Goal: Task Accomplishment & Management: Complete application form

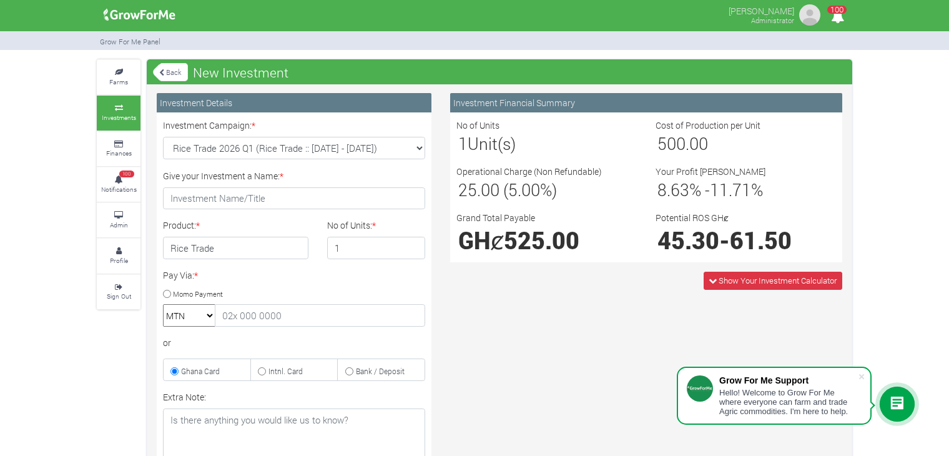
click at [419, 147] on select "Cocoa/Shearnut Trade 2026 Q1 (Cocoa Trade :: 01st Jan 2026 - 30th Jun 2026) Mai…" at bounding box center [294, 148] width 262 height 22
select select "50"
click at [163, 137] on select "Cocoa/Shearnut Trade 2026 Q1 (Cocoa Trade :: 01st Jan 2026 - 30th Jun 2026) Mai…" at bounding box center [294, 148] width 262 height 22
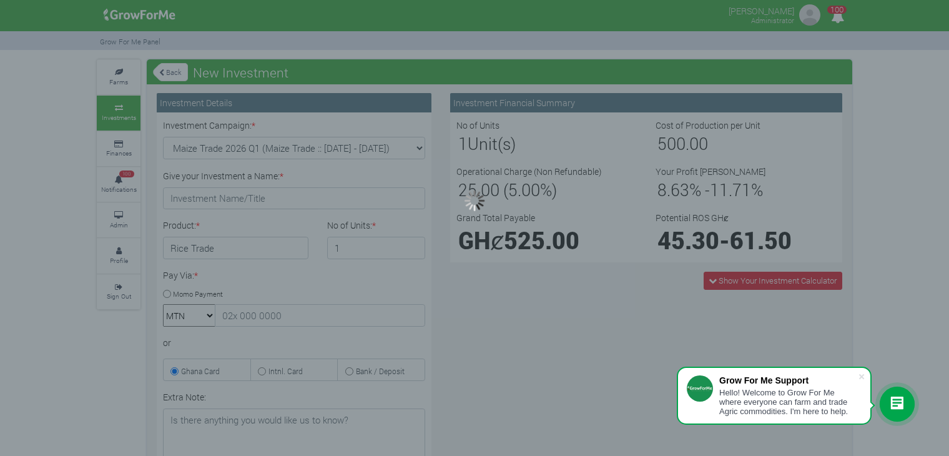
type input "1"
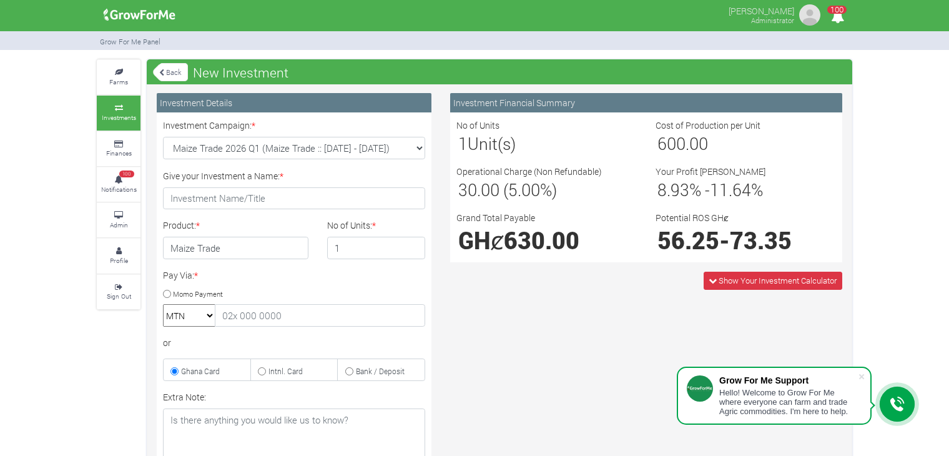
click at [420, 150] on select "Cocoa/Shearnut Trade 2026 Q1 (Cocoa Trade :: 01st Jan 2026 - 30th Jun 2026) Mai…" at bounding box center [294, 148] width 262 height 22
select select "51"
click at [163, 137] on select "Cocoa/Shearnut Trade 2026 Q1 (Cocoa Trade :: 01st Jan 2026 - 30th Jun 2026) Mai…" at bounding box center [294, 148] width 262 height 22
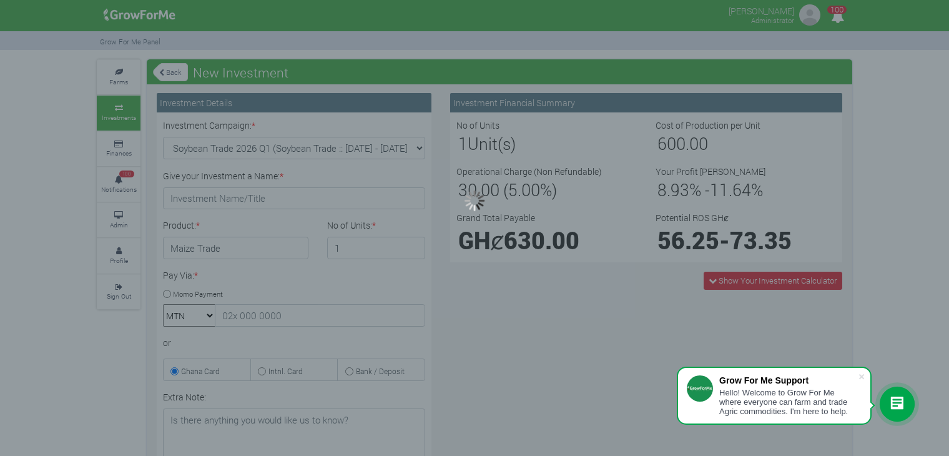
type input "1"
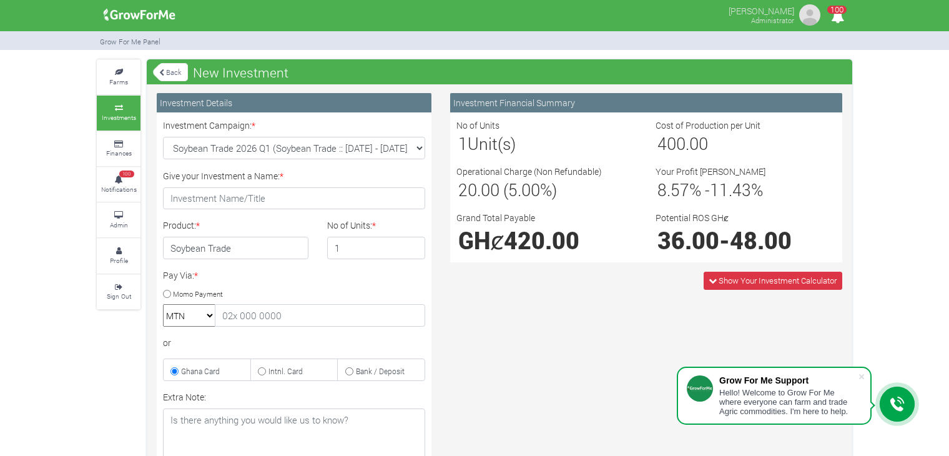
click at [415, 150] on select "Cocoa/Shearnut Trade 2026 Q1 (Cocoa Trade :: 01st Jan 2026 - 30th Jun 2026) Mai…" at bounding box center [294, 148] width 262 height 22
select select "52"
click at [163, 137] on select "Cocoa/Shearnut Trade 2026 Q1 (Cocoa Trade :: 01st Jan 2026 - 30th Jun 2026) Mai…" at bounding box center [294, 148] width 262 height 22
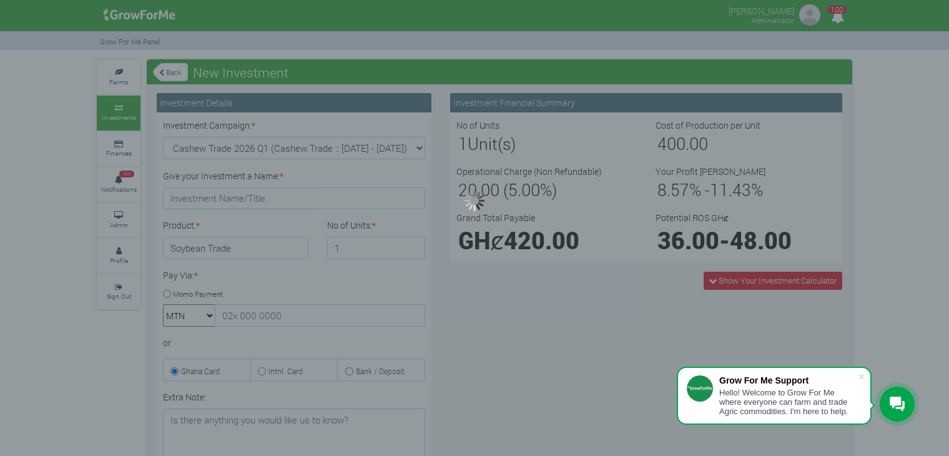
type input "1"
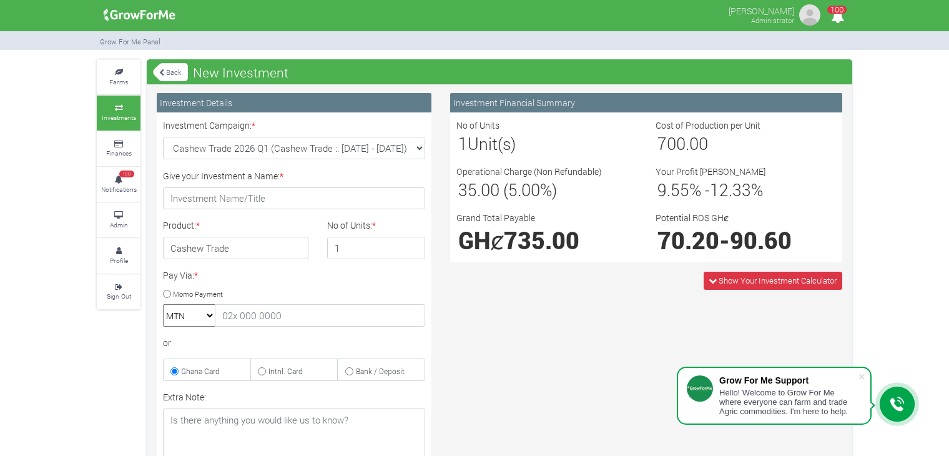
click at [421, 151] on select "Cocoa/Shearnut Trade 2026 Q1 (Cocoa Trade :: 01st Jan 2026 - 30th Jun 2026) Mai…" at bounding box center [294, 148] width 262 height 22
select select "53"
click at [163, 137] on select "Cocoa/Shearnut Trade 2026 Q1 (Cocoa Trade :: 01st Jan 2026 - 30th Jun 2026) Mai…" at bounding box center [294, 148] width 262 height 22
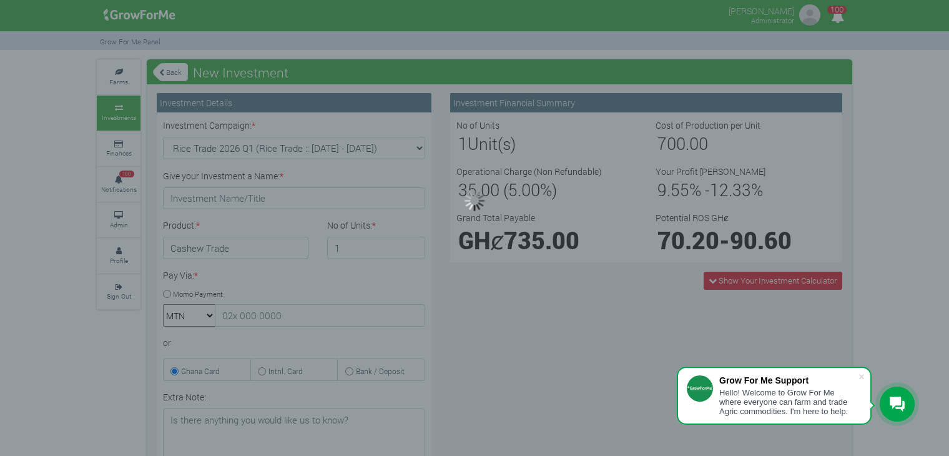
type input "1"
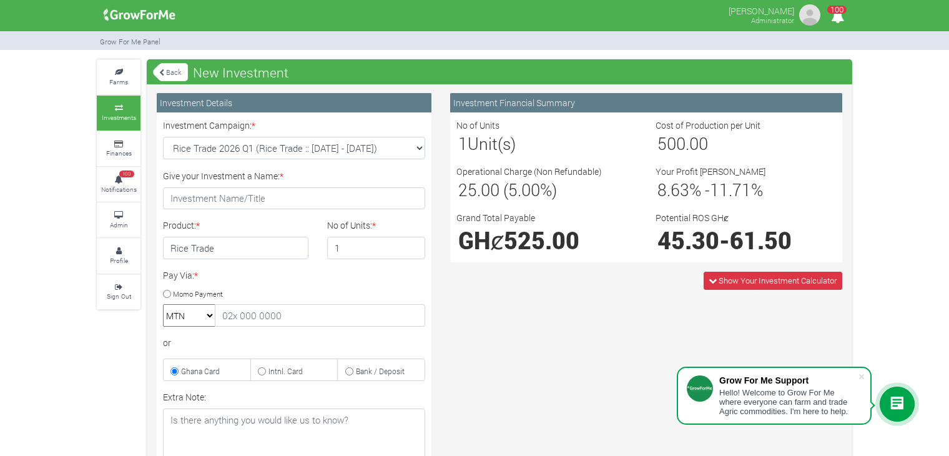
click at [160, 67] on link "Back" at bounding box center [170, 72] width 35 height 21
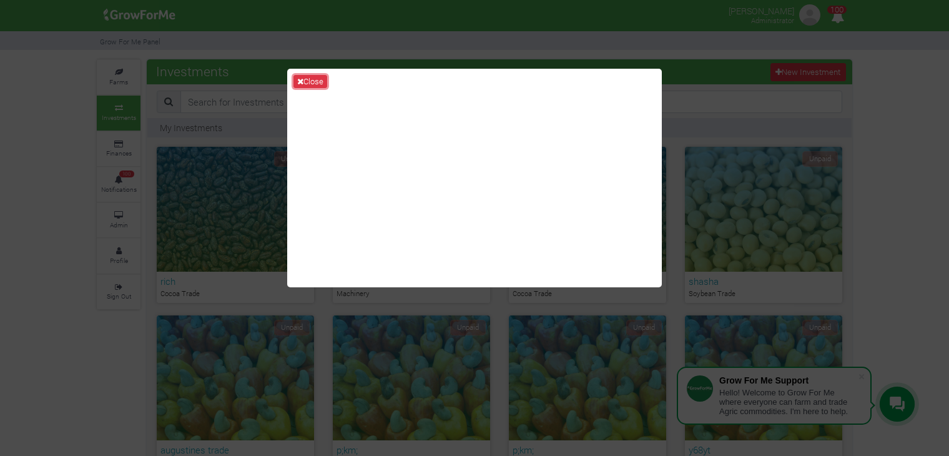
click at [293, 81] on button "Close" at bounding box center [310, 82] width 34 height 14
